Goal: Task Accomplishment & Management: Manage account settings

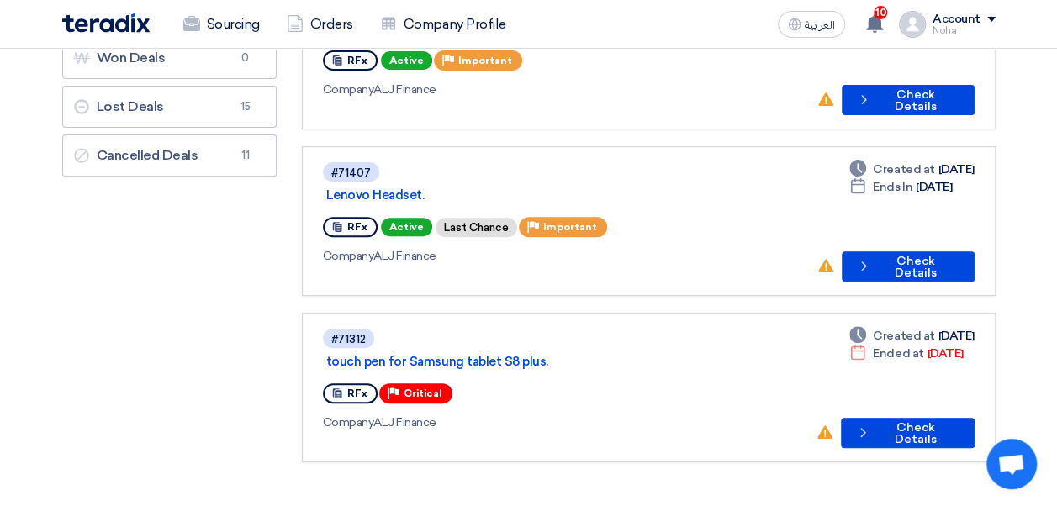
scroll to position [225, 0]
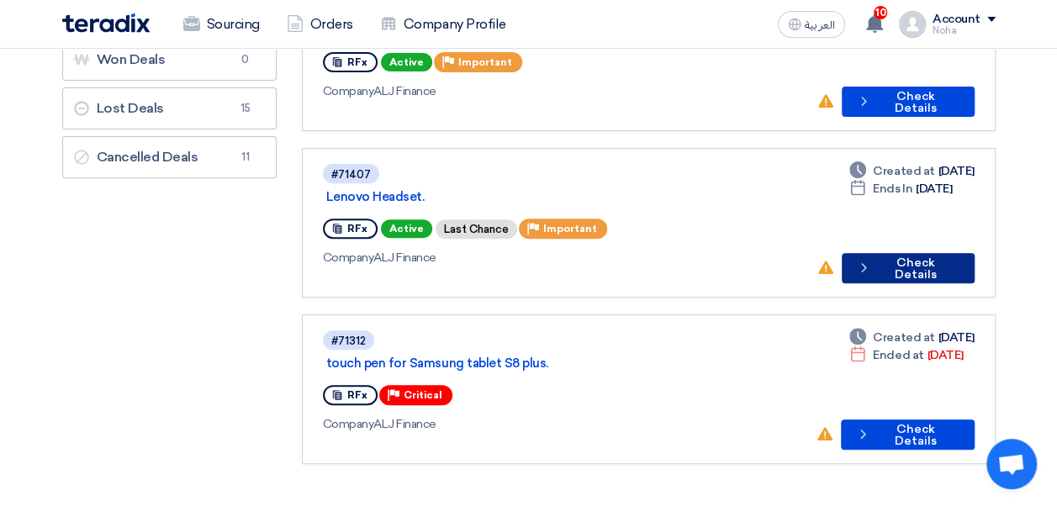
click at [925, 253] on button "Check details Check Details" at bounding box center [908, 268] width 133 height 30
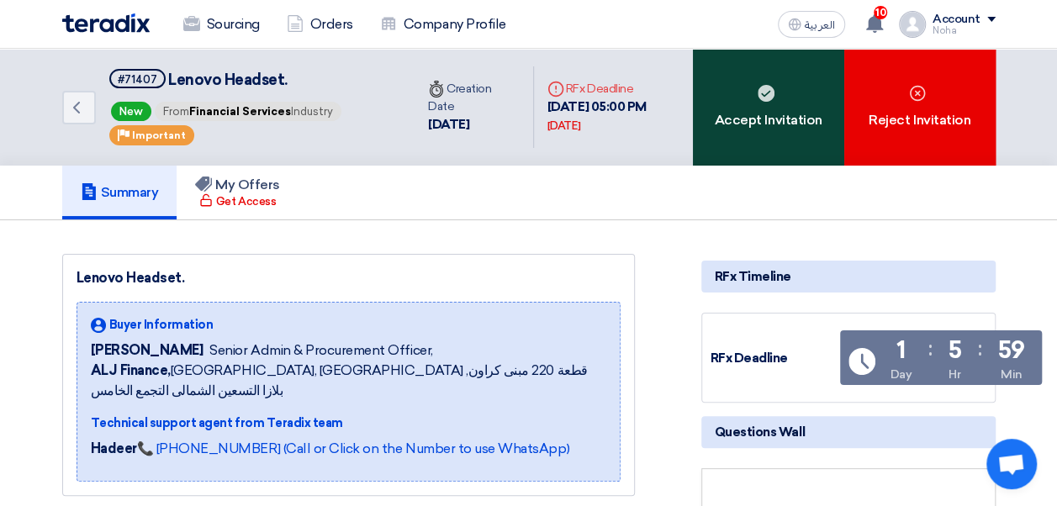
click at [790, 106] on div "Accept Invitation" at bounding box center [768, 107] width 151 height 117
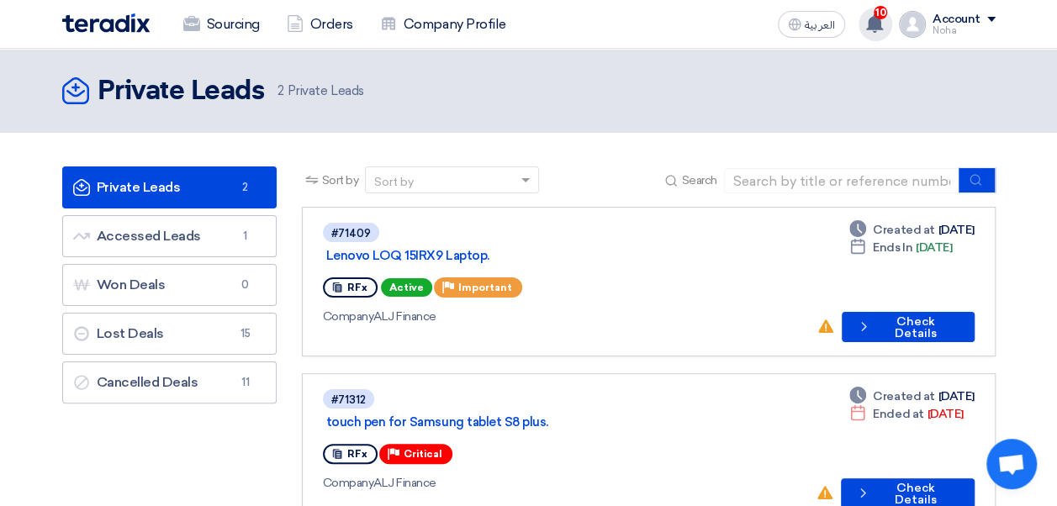
click at [892, 24] on div "10 New request received, check details and submit your quotation now! [DATE] Ne…" at bounding box center [875, 25] width 34 height 34
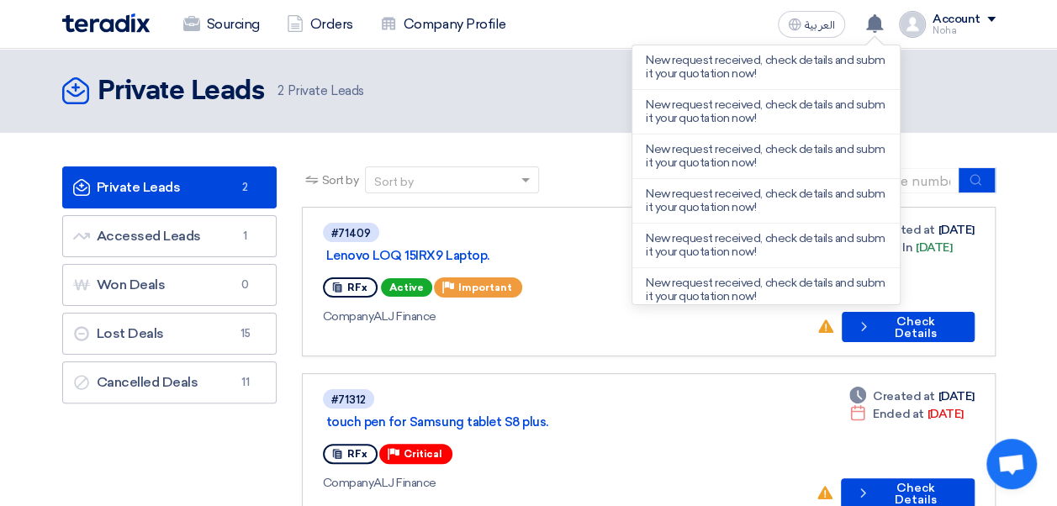
click at [1049, 278] on section "Private Leads Private Leads 2 Accessed Leads Accessed Leads 1 Won Deals Won Dea…" at bounding box center [528, 353] width 1057 height 441
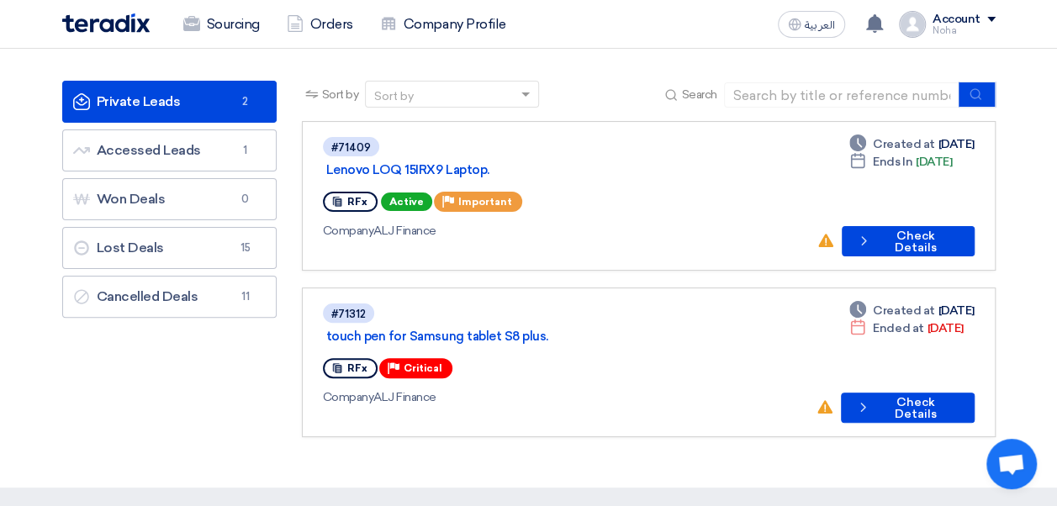
scroll to position [72, 0]
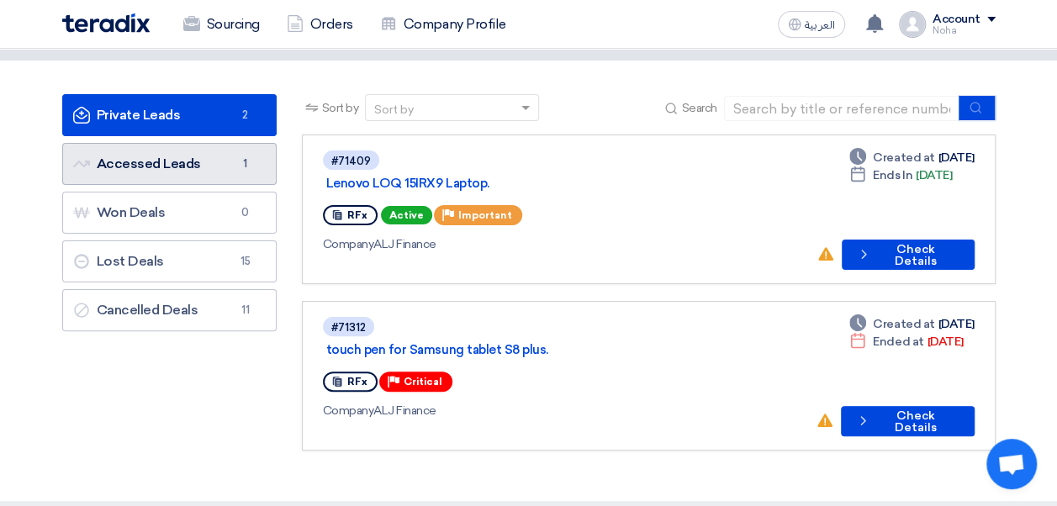
click at [232, 163] on link "Accessed Leads Accessed Leads 1" at bounding box center [169, 164] width 214 height 42
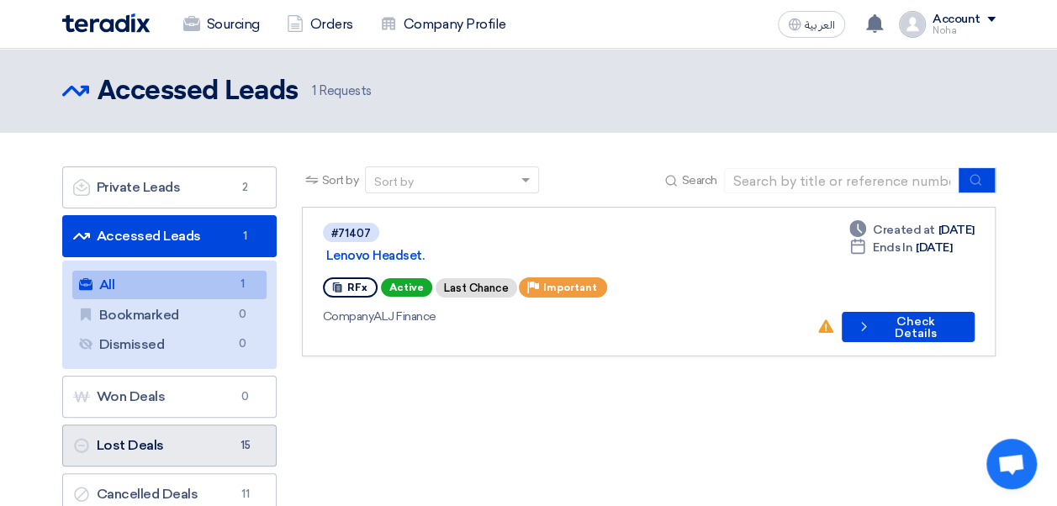
click at [215, 449] on link "Lost Deals Lost Deals 15" at bounding box center [169, 446] width 214 height 42
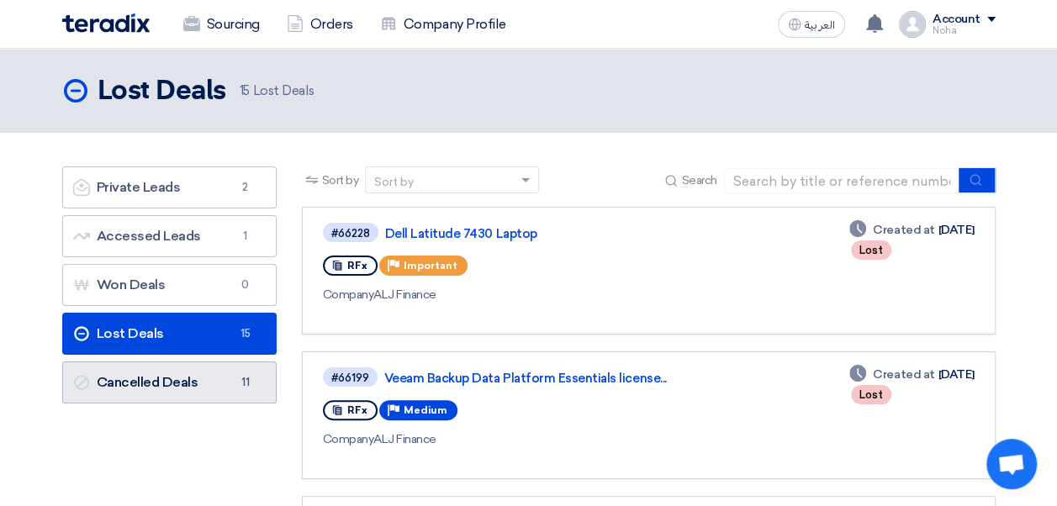
click at [174, 373] on link "Cancelled Deals Cancelled Deals 11" at bounding box center [169, 383] width 214 height 42
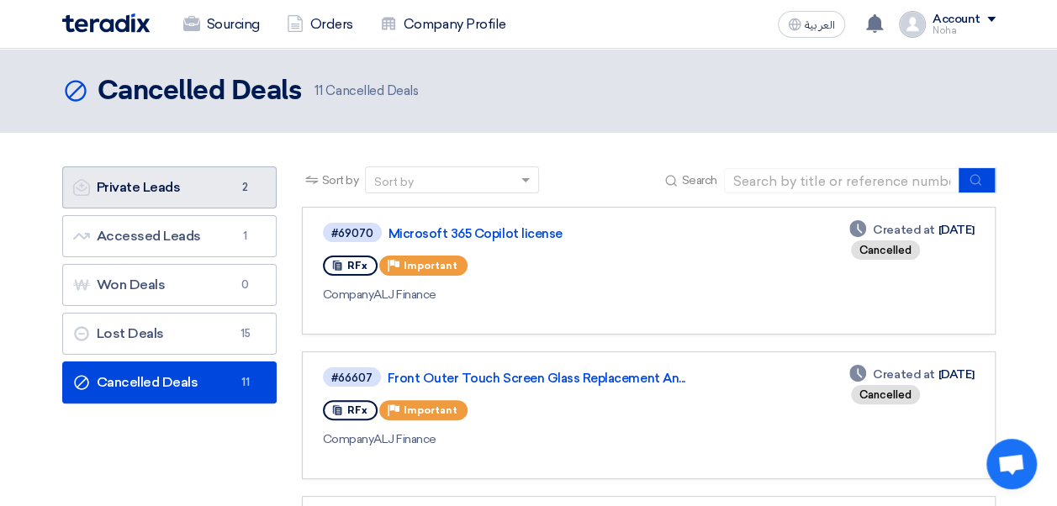
click at [208, 180] on link "Private Leads Private Leads 2" at bounding box center [169, 187] width 214 height 42
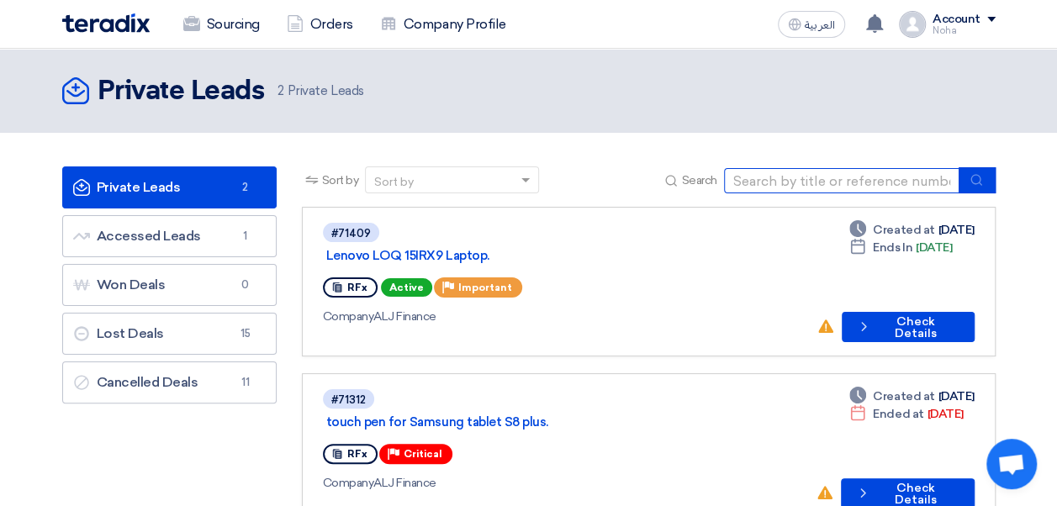
click at [843, 168] on input at bounding box center [841, 180] width 235 height 25
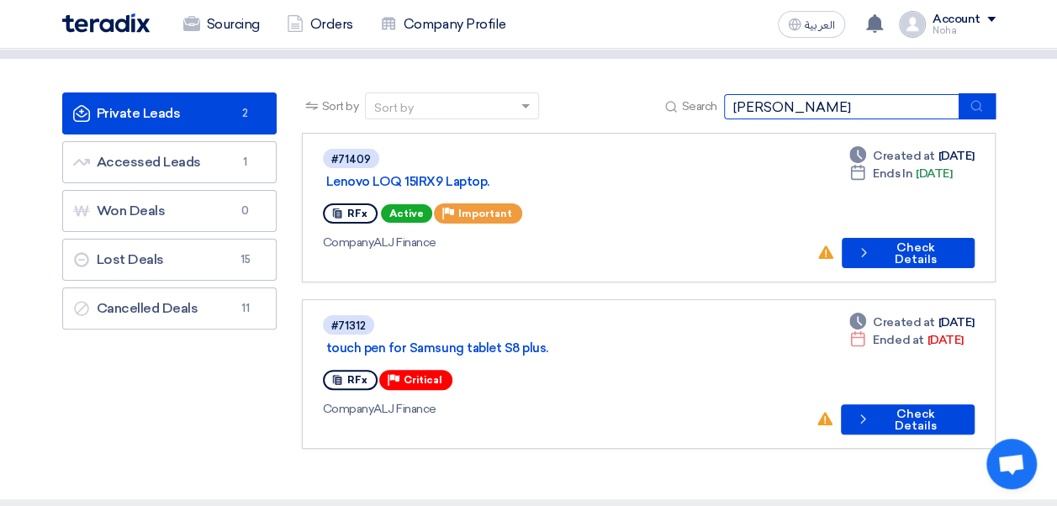
scroll to position [66, 0]
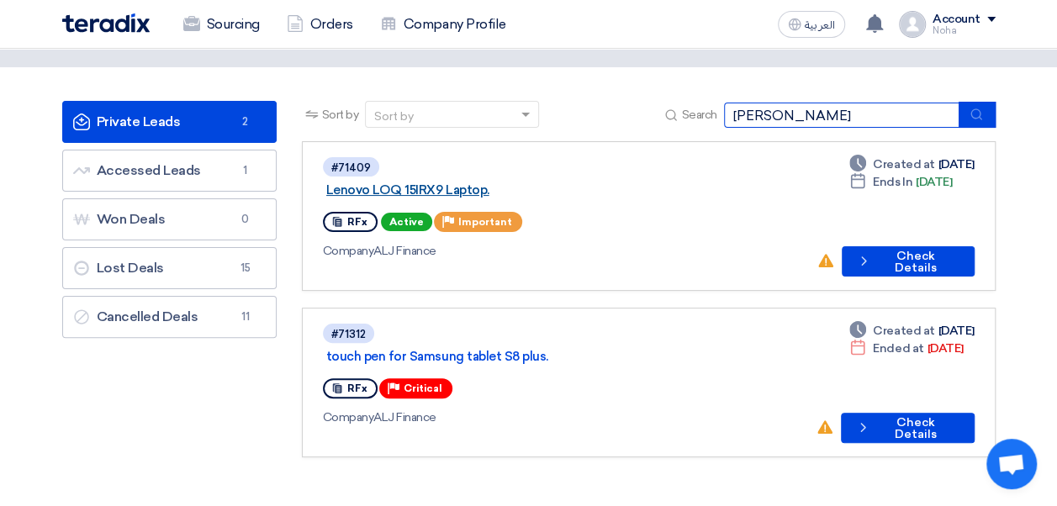
type input "[PERSON_NAME]"
click at [540, 182] on link "Lenovo LOQ 15IRX9 Laptop." at bounding box center [536, 189] width 420 height 15
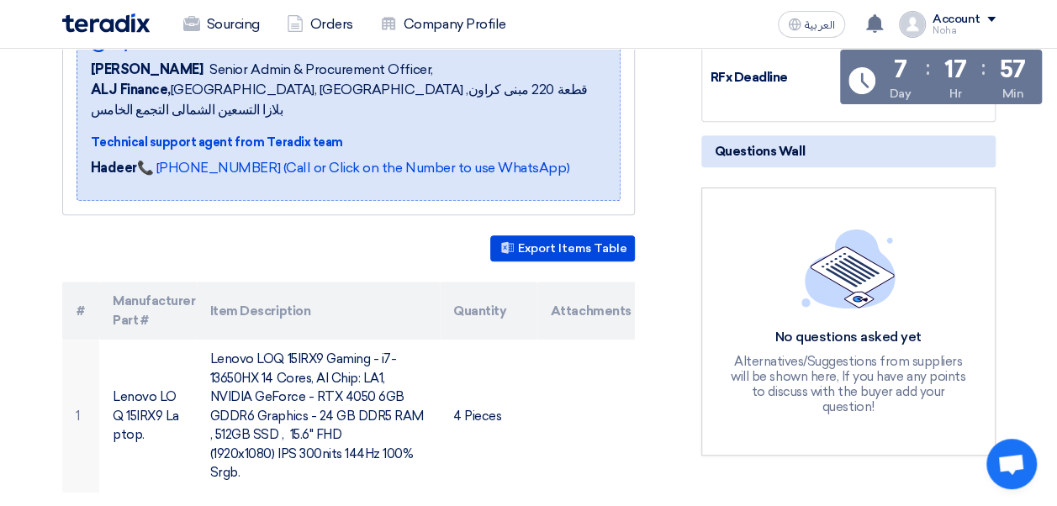
scroll to position [277, 0]
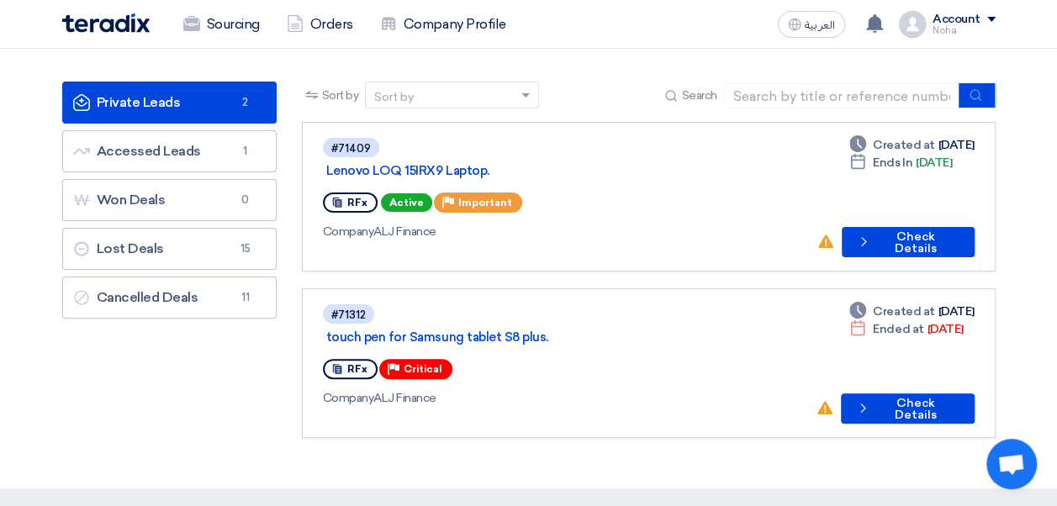
scroll to position [88, 0]
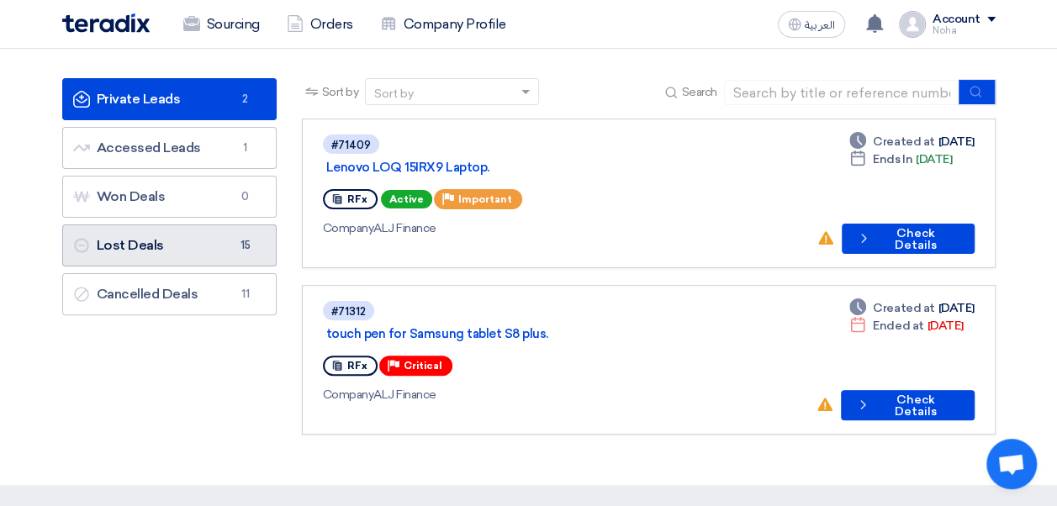
click at [190, 249] on link "Lost Deals Lost Deals 15" at bounding box center [169, 246] width 214 height 42
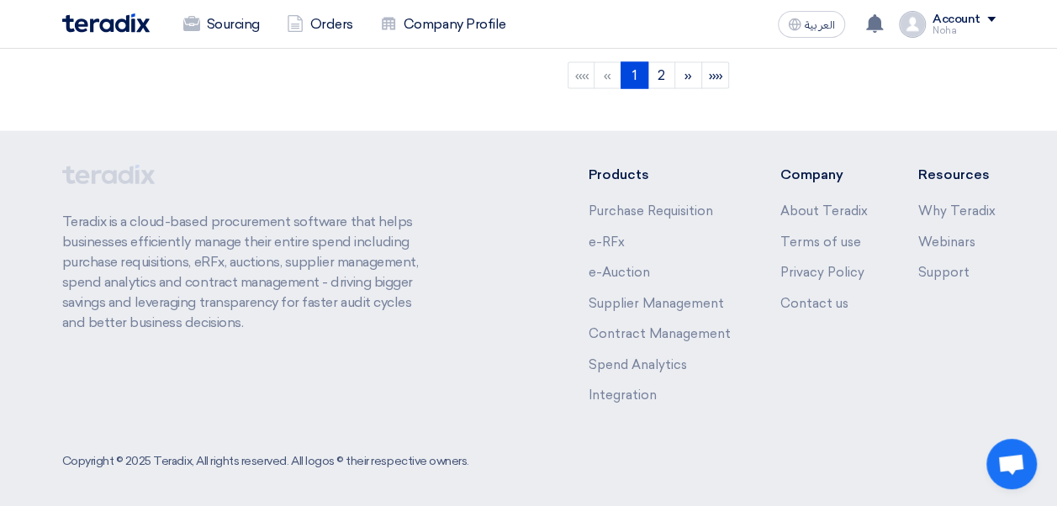
scroll to position [84, 0]
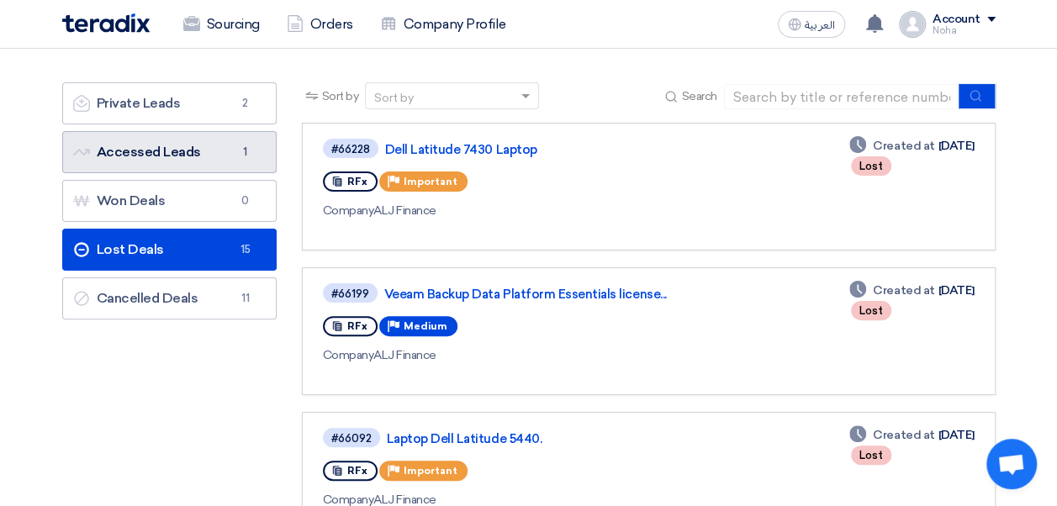
click at [187, 155] on link "Accessed Leads Accessed Leads 1" at bounding box center [169, 152] width 214 height 42
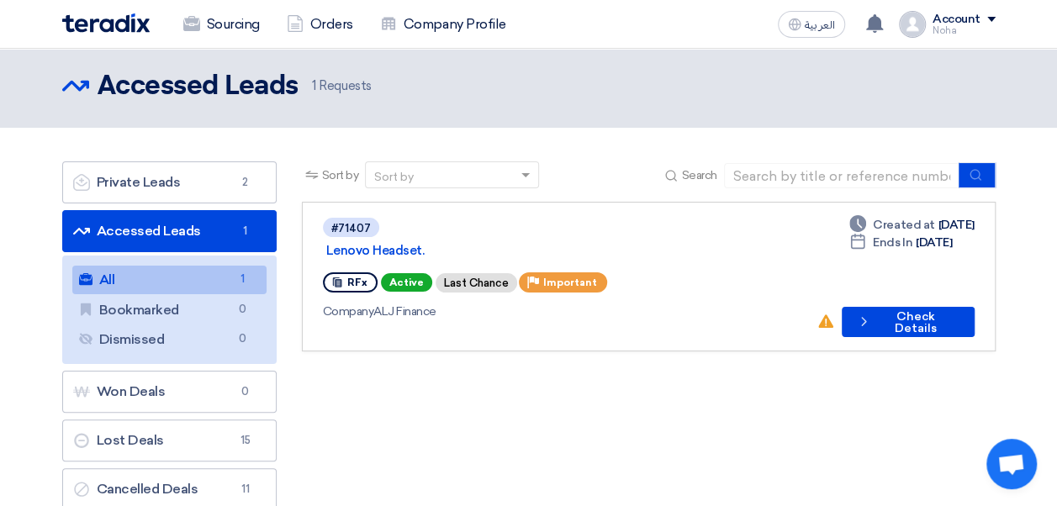
scroll to position [8, 0]
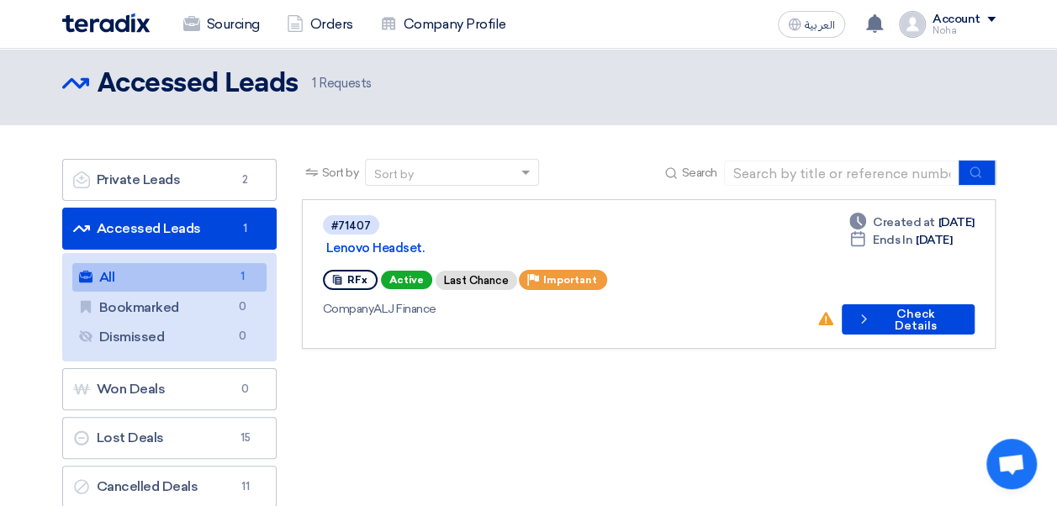
click at [154, 229] on link "Accessed Leads Accessed Leads 1" at bounding box center [169, 229] width 214 height 42
click at [169, 278] on link "All All 1" at bounding box center [169, 277] width 194 height 29
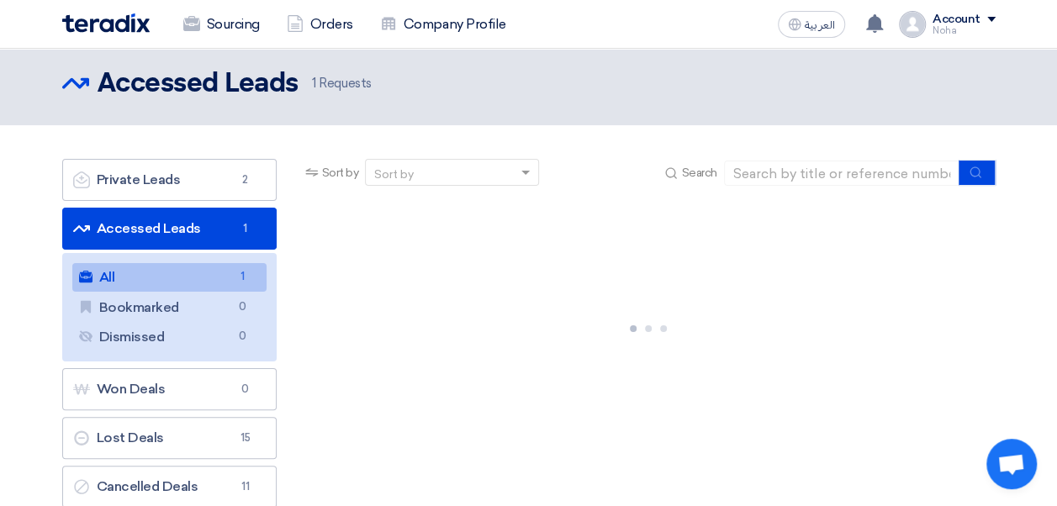
scroll to position [0, 0]
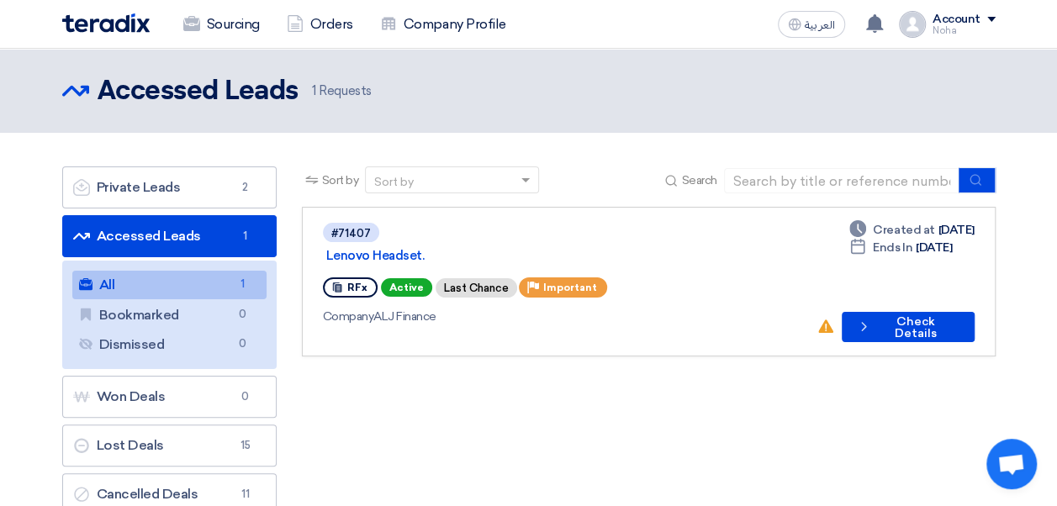
click at [93, 237] on link "Accessed Leads Accessed Leads 1" at bounding box center [169, 236] width 214 height 42
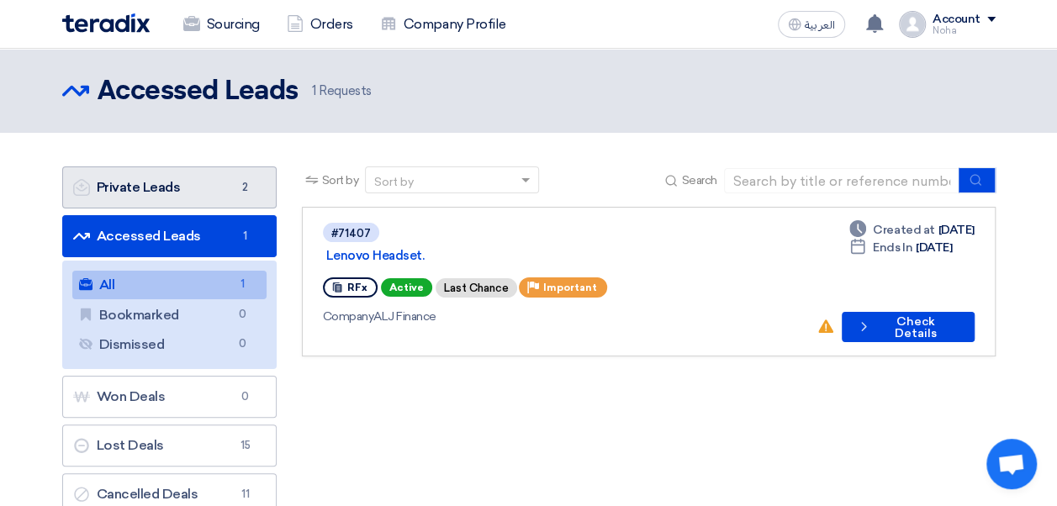
click at [151, 189] on link "Private Leads Private Leads 2" at bounding box center [169, 187] width 214 height 42
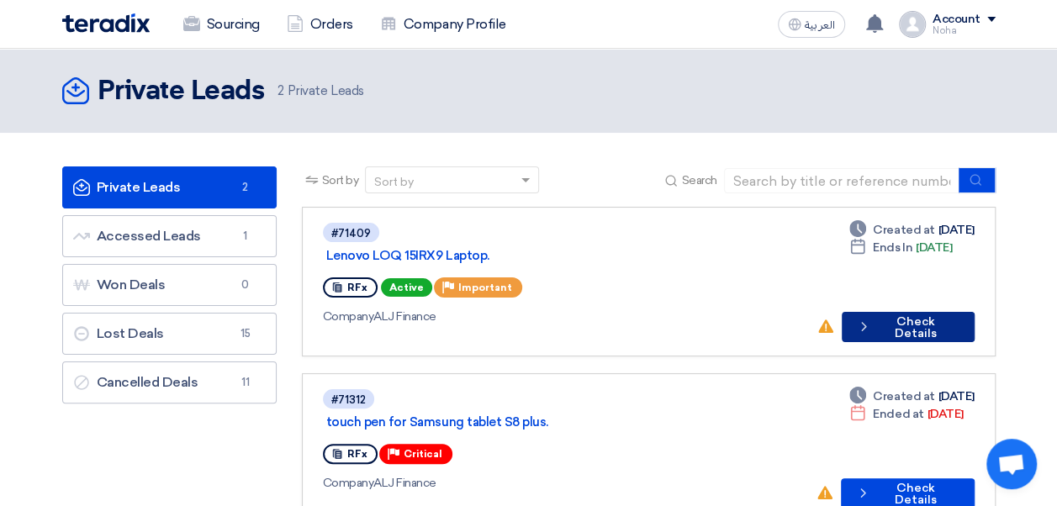
click at [901, 313] on button "Check details Check Details" at bounding box center [908, 327] width 133 height 30
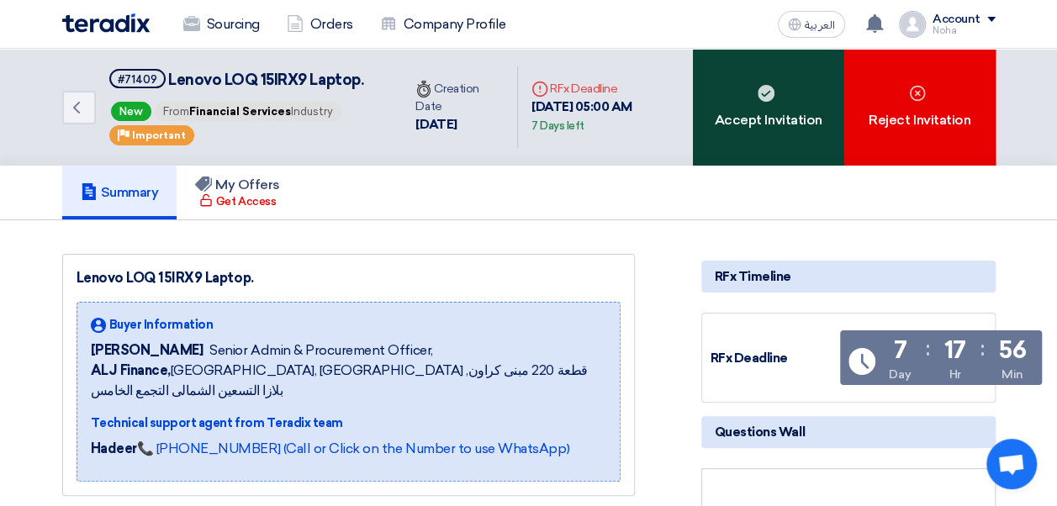
click at [781, 86] on div "Accept Invitation" at bounding box center [768, 107] width 151 height 117
